Goal: Task Accomplishment & Management: Manage account settings

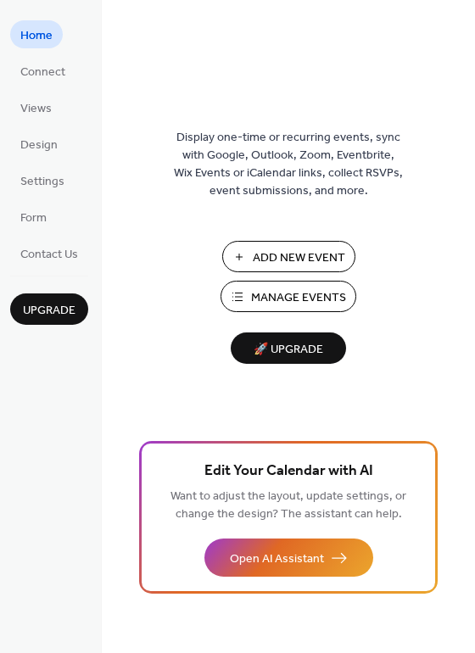
click at [267, 295] on span "Manage Events" at bounding box center [298, 298] width 95 height 18
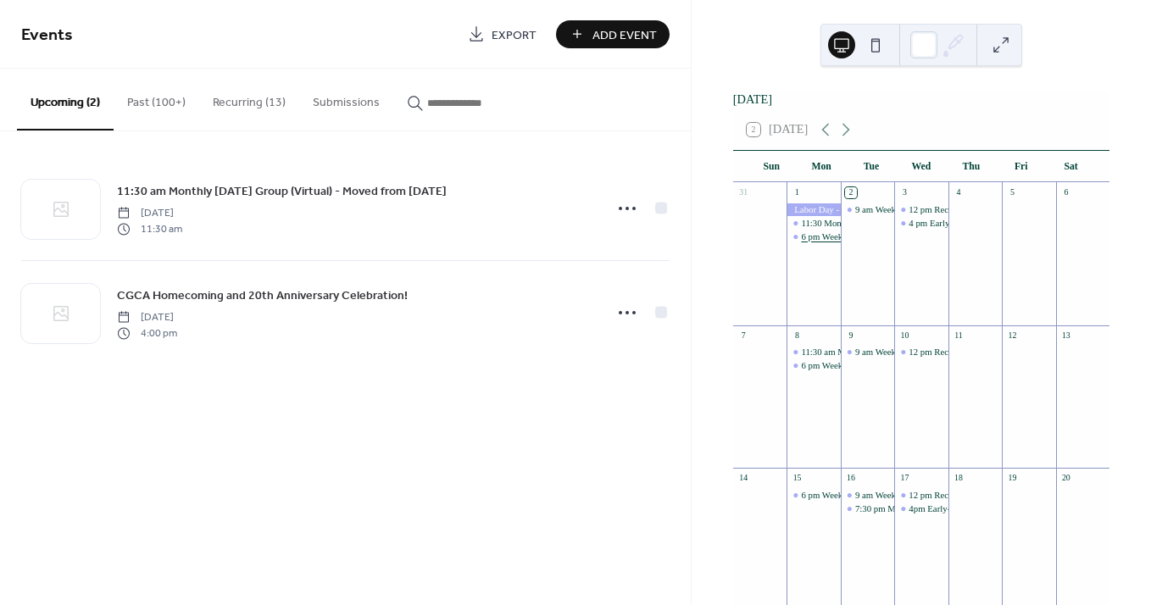
click at [825, 243] on div "6 pm Weekly [DATE] Group (Virtual)" at bounding box center [871, 237] width 140 height 13
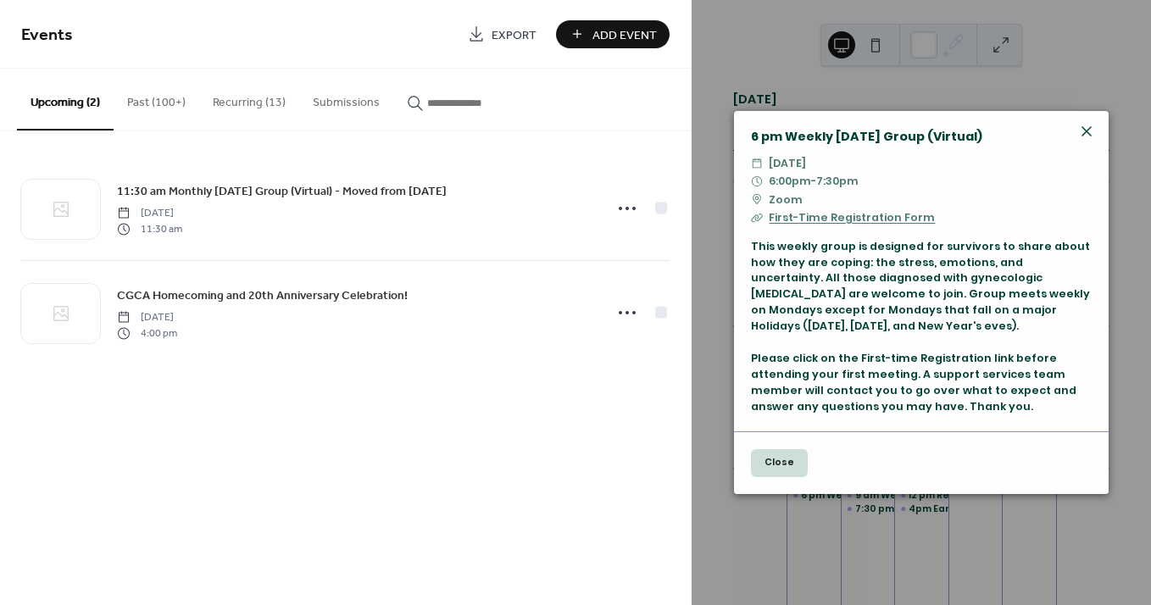
click at [1089, 127] on icon at bounding box center [1087, 131] width 10 height 10
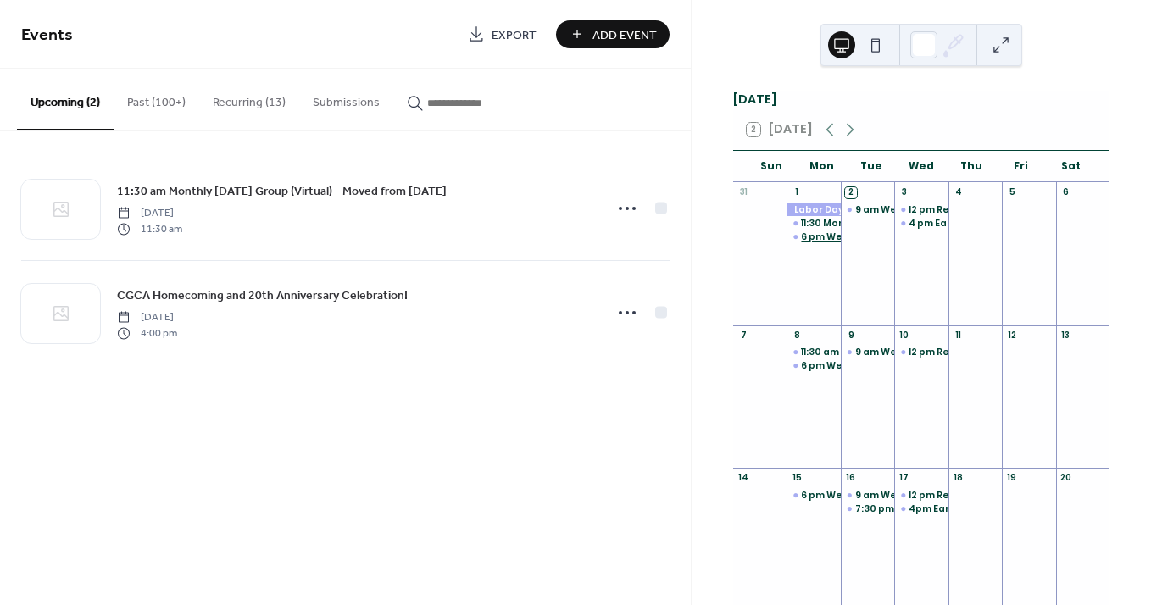
click at [822, 242] on div "6 pm Weekly [DATE] Group (Virtual)" at bounding box center [889, 237] width 176 height 13
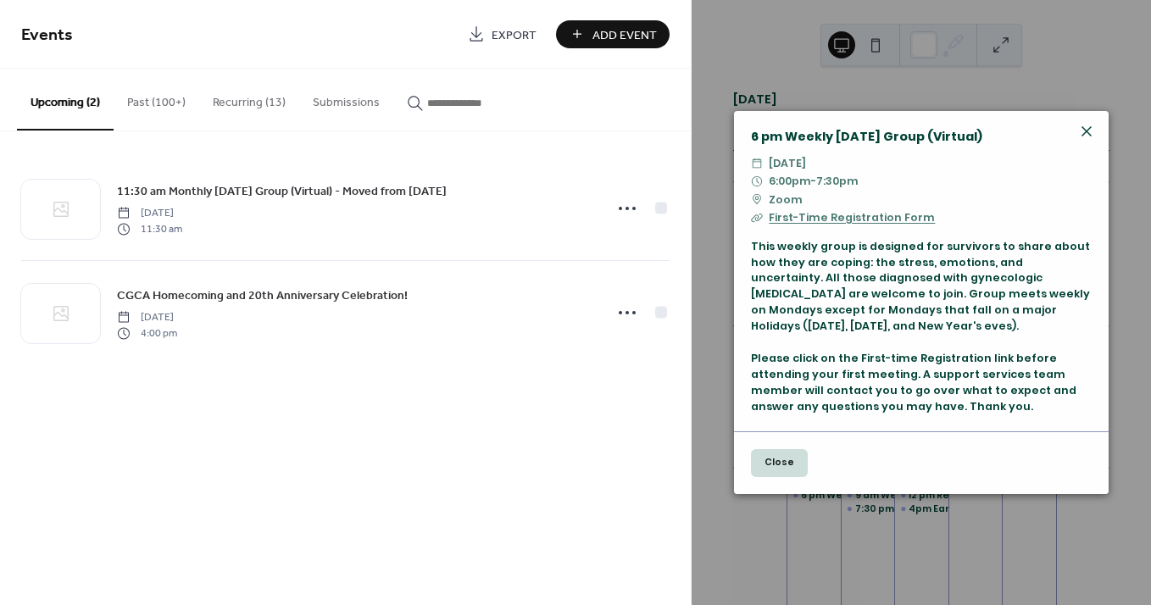
click at [1083, 131] on icon at bounding box center [1087, 131] width 20 height 20
